Goal: Find specific page/section: Find specific page/section

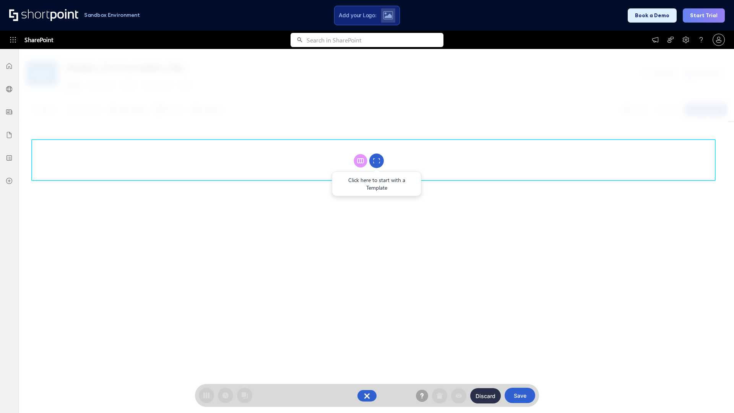
click at [377, 161] on circle at bounding box center [376, 161] width 15 height 15
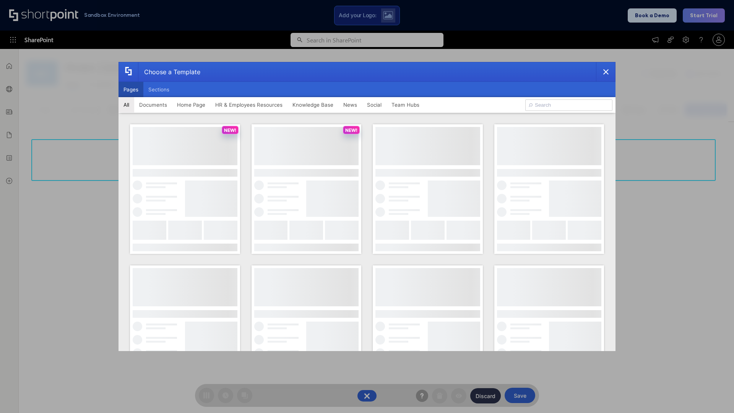
click at [131, 90] on button "Pages" at bounding box center [131, 89] width 25 height 15
type input "HR 7"
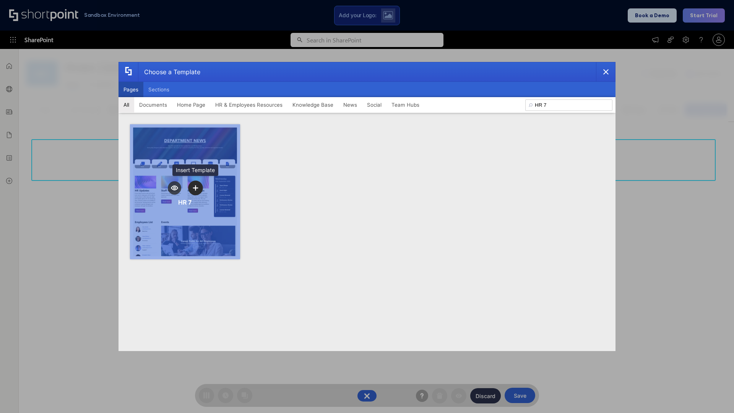
click at [195, 188] on icon "template selector" at bounding box center [195, 187] width 5 height 5
